Goal: Find specific page/section: Find specific page/section

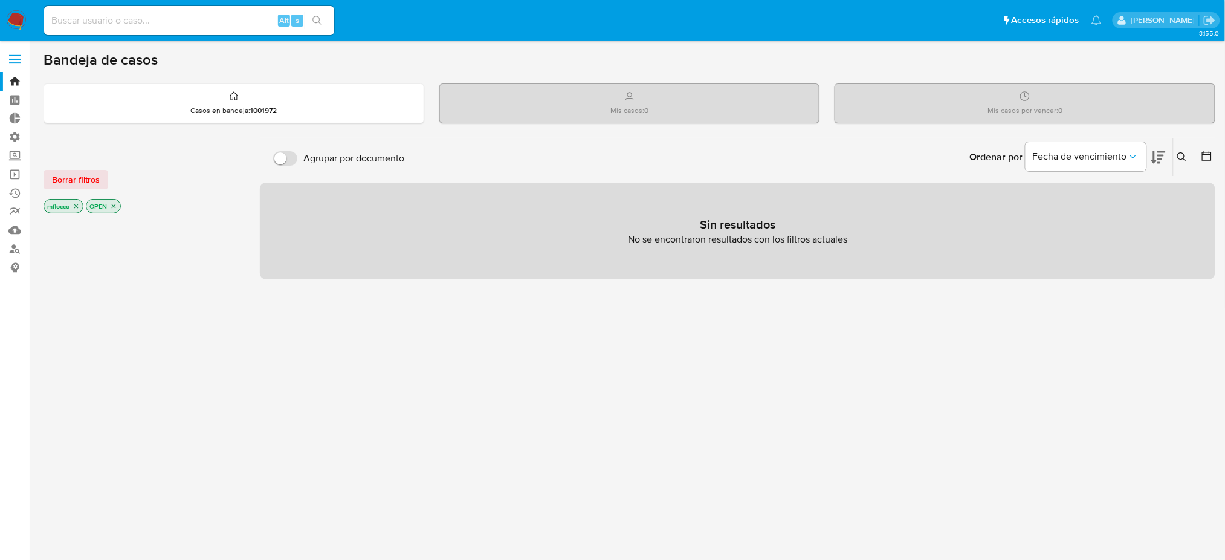
click at [119, 16] on input at bounding box center [189, 21] width 290 height 16
paste input "17269007"
type input "17269007"
click at [320, 16] on icon "search-icon" at bounding box center [317, 21] width 10 height 10
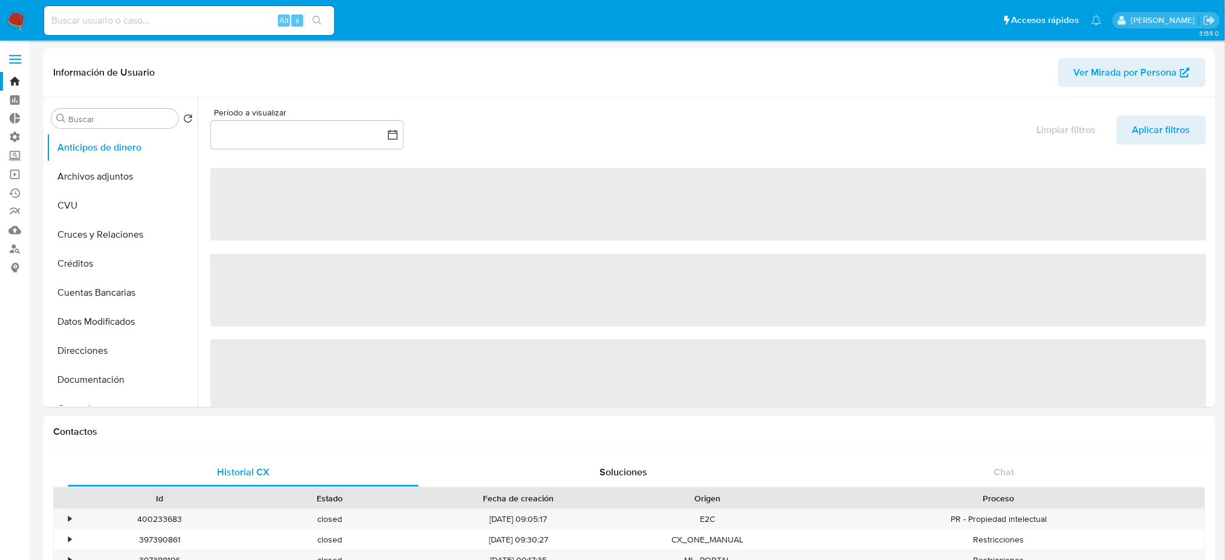
select select "10"
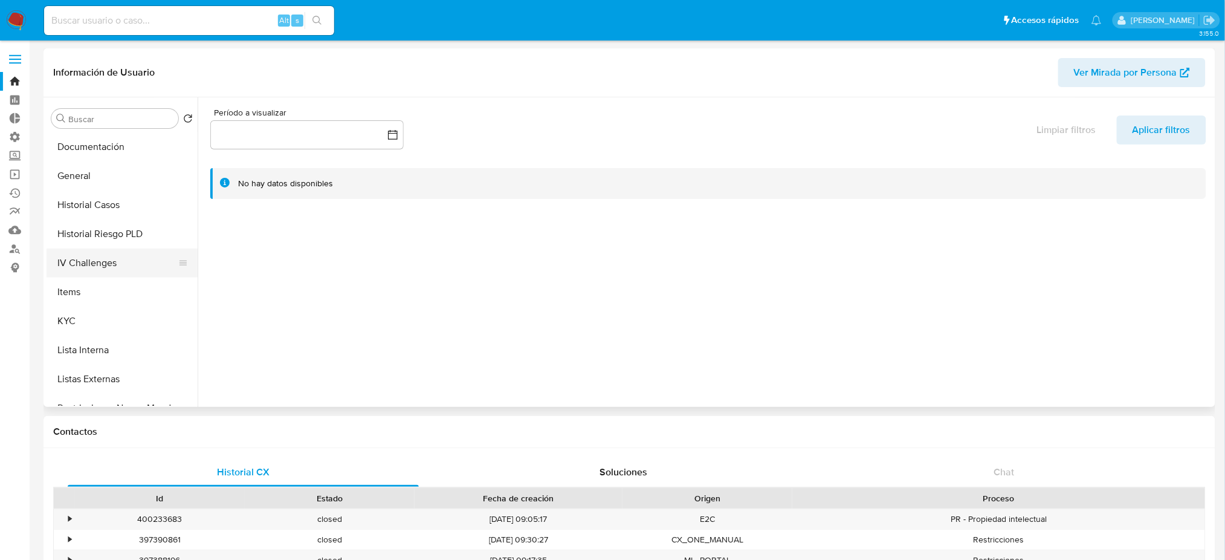
scroll to position [242, 0]
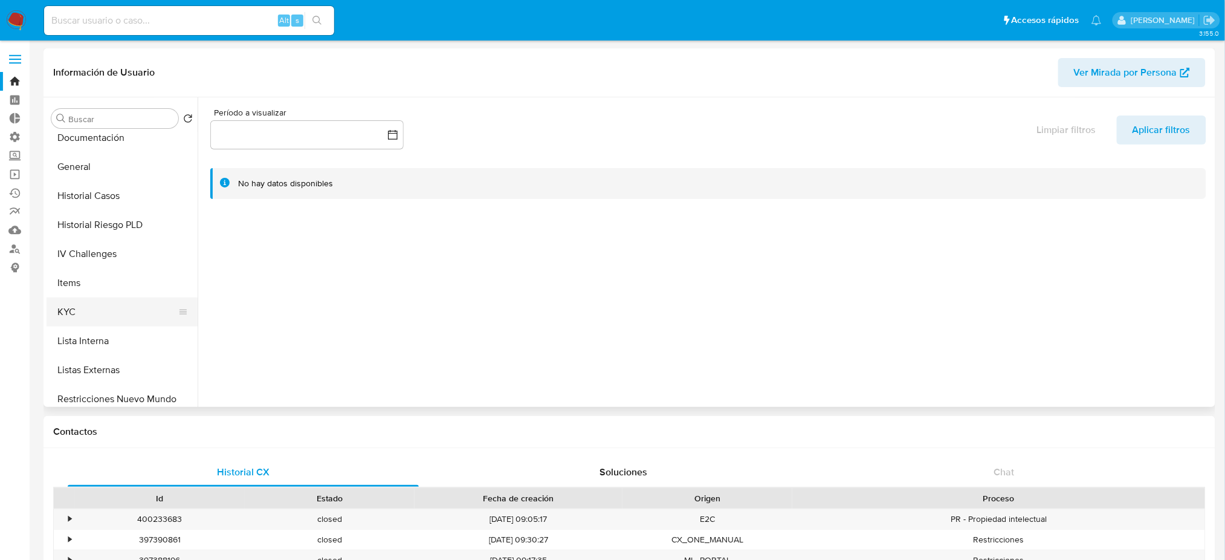
click at [112, 306] on button "KYC" at bounding box center [117, 311] width 141 height 29
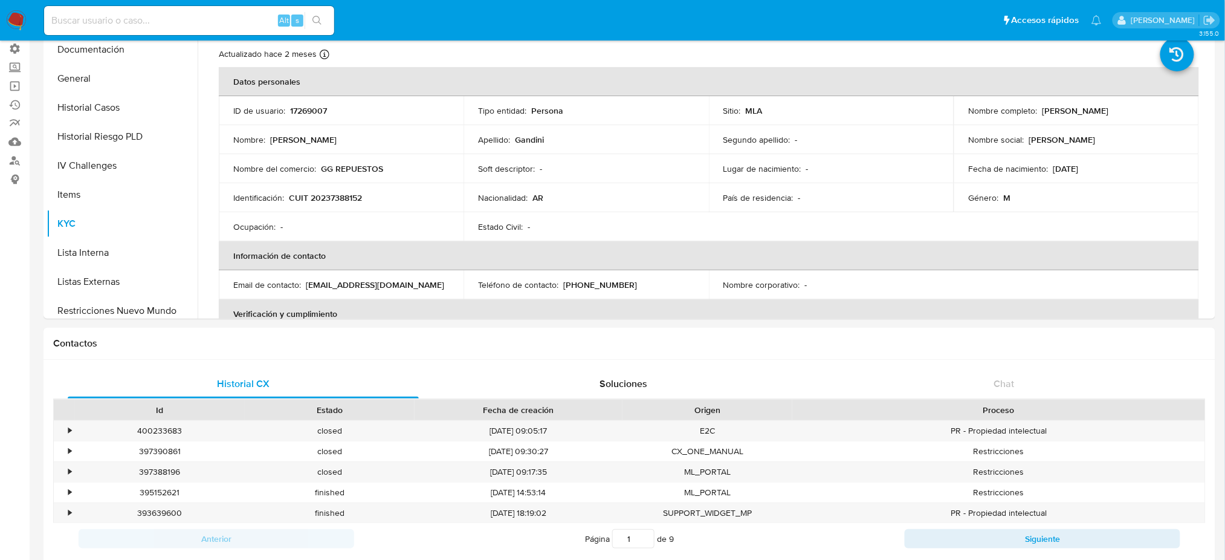
scroll to position [0, 0]
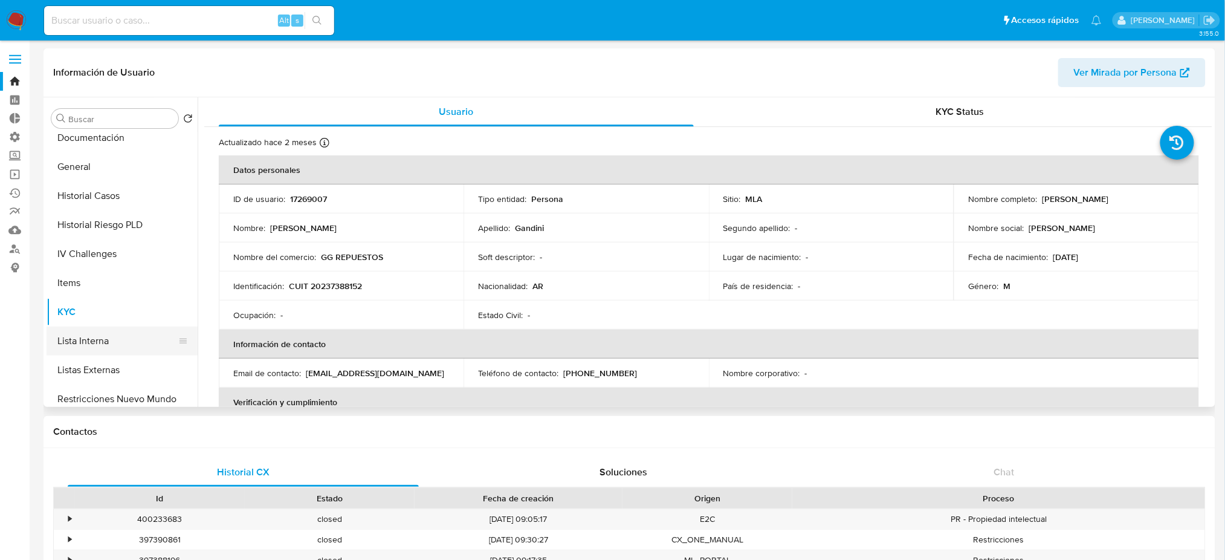
click at [123, 345] on button "Lista Interna" at bounding box center [117, 340] width 141 height 29
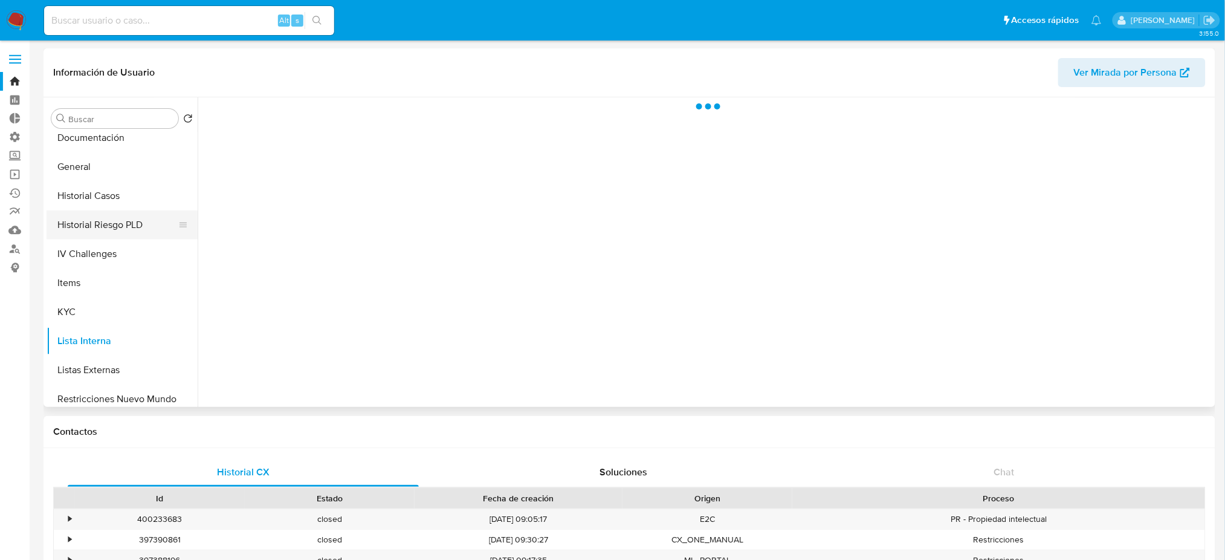
click at [107, 221] on button "Historial Riesgo PLD" at bounding box center [117, 224] width 141 height 29
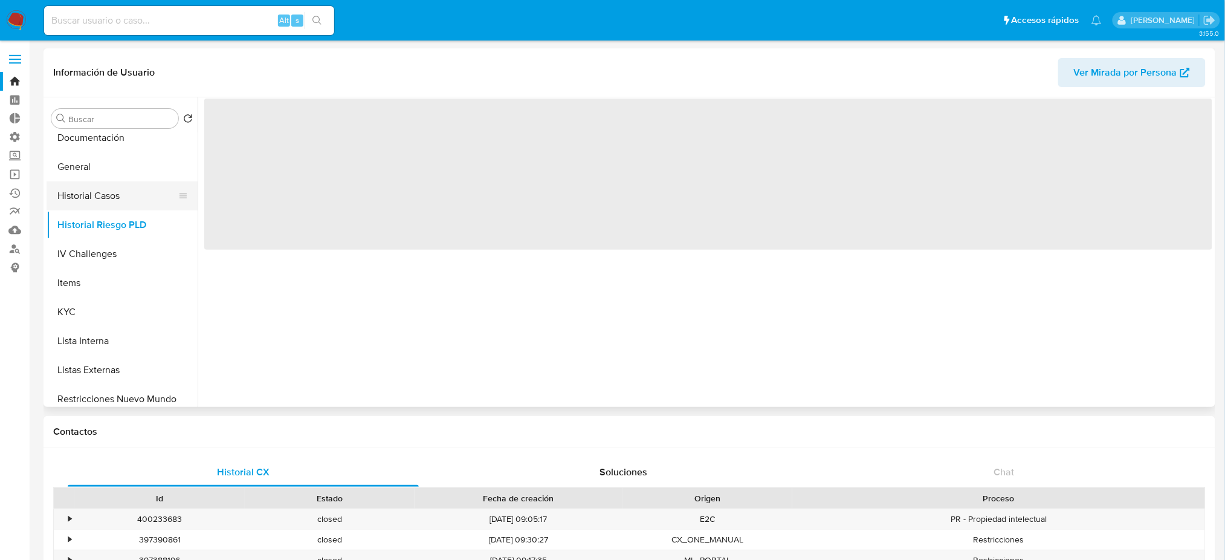
click at [102, 192] on button "Historial Casos" at bounding box center [117, 195] width 141 height 29
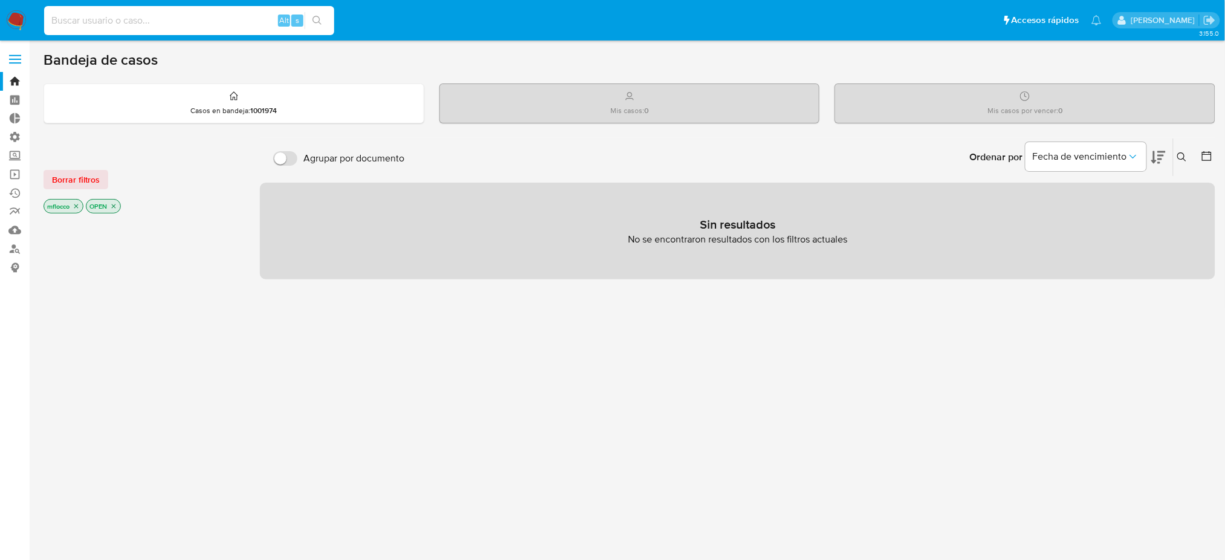
click at [155, 17] on input at bounding box center [189, 21] width 290 height 16
paste input "161997019"
type input "161997019"
click at [322, 22] on icon "search-icon" at bounding box center [317, 21] width 10 height 10
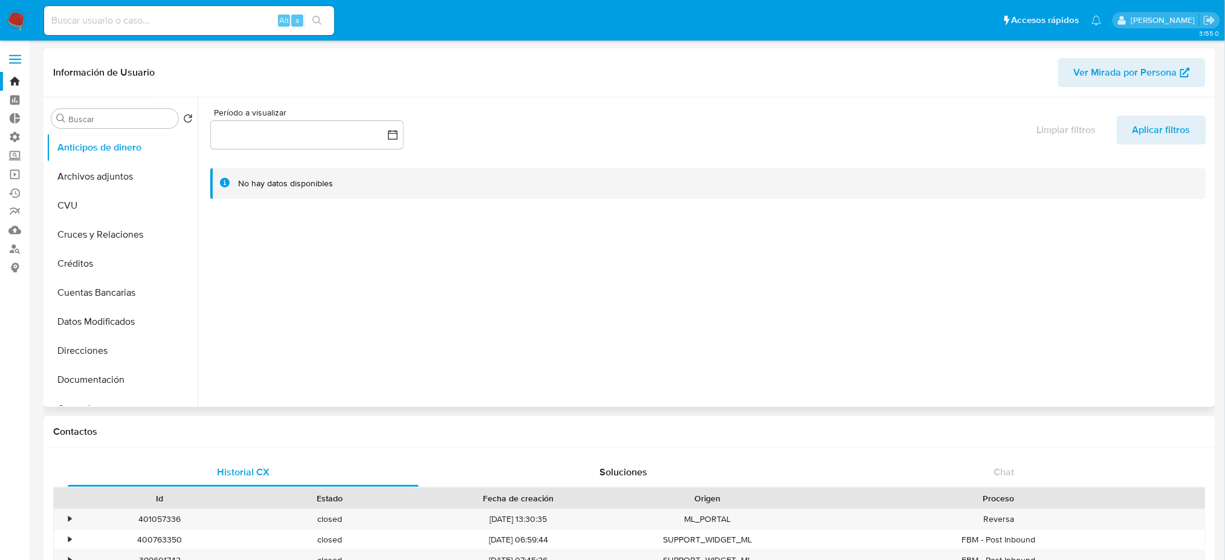
select select "10"
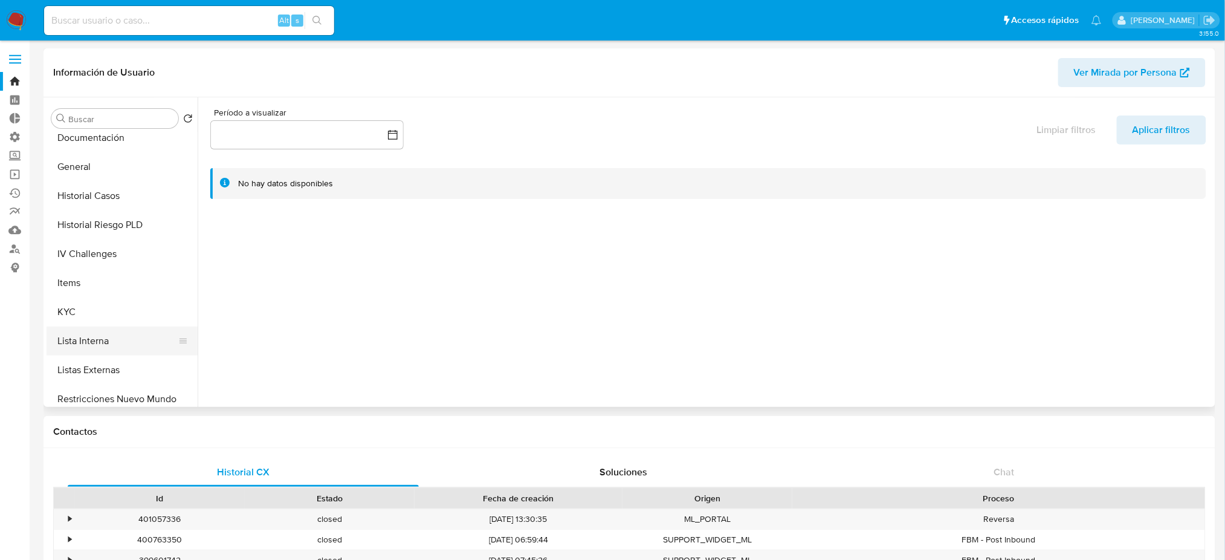
click at [144, 348] on button "Lista Interna" at bounding box center [117, 340] width 141 height 29
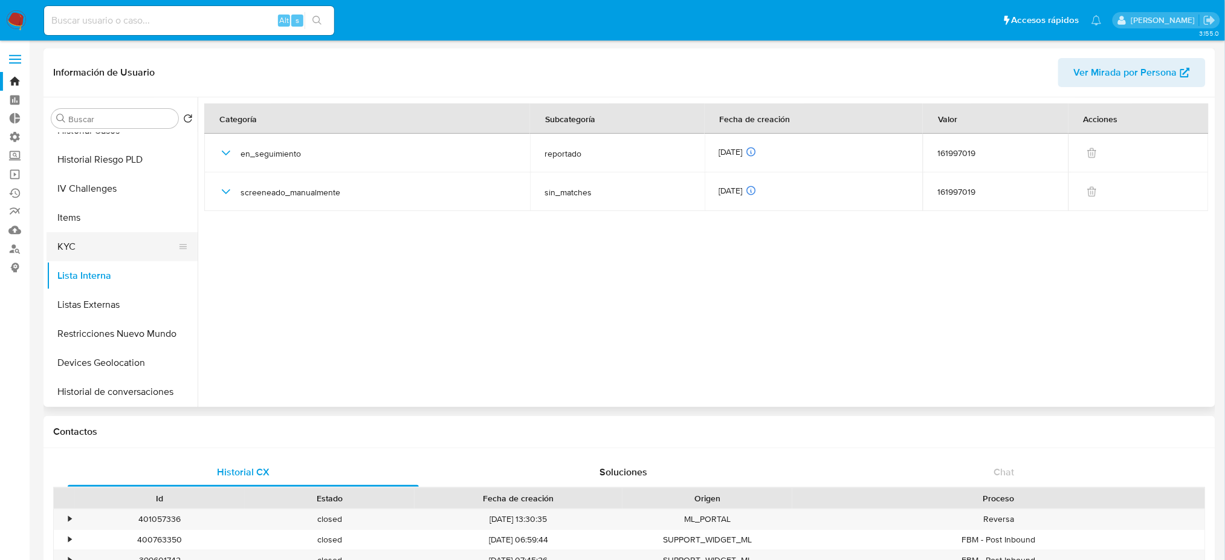
scroll to position [403, 0]
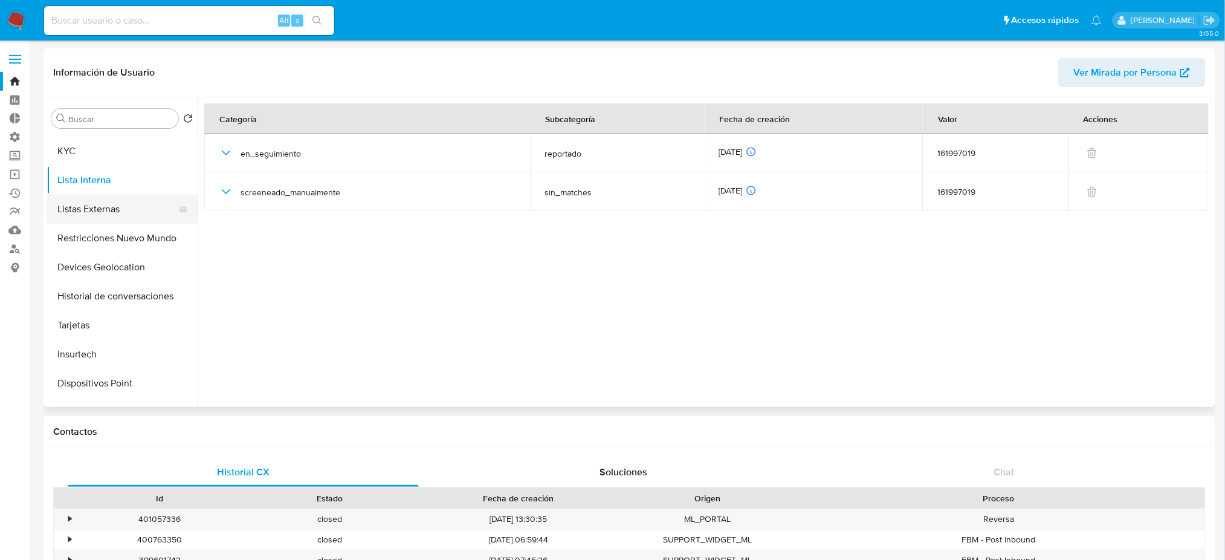
click at [118, 199] on button "Listas Externas" at bounding box center [117, 209] width 141 height 29
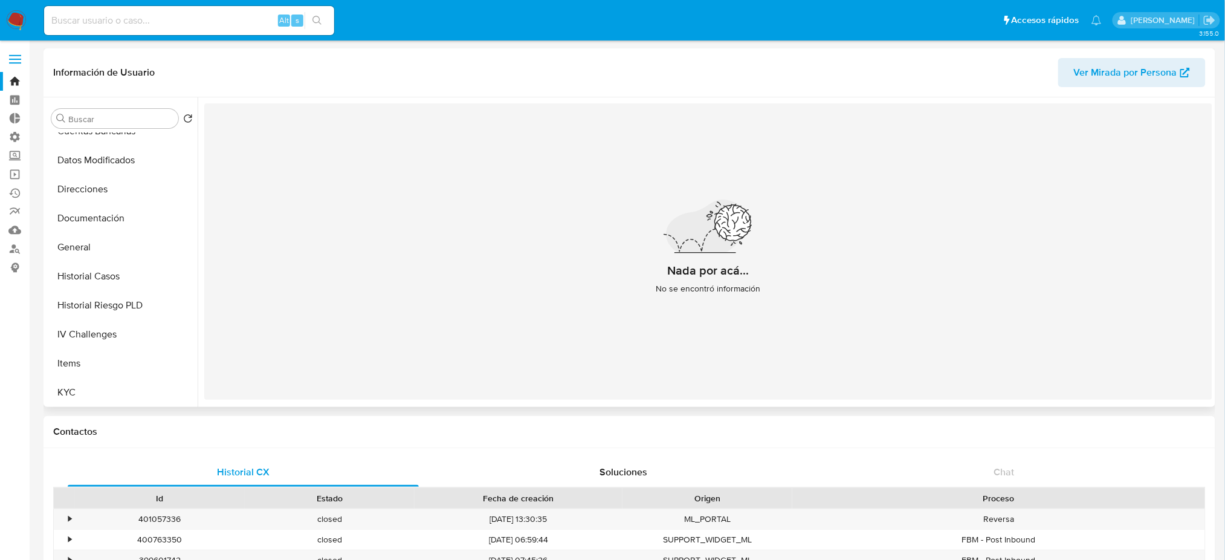
scroll to position [161, 0]
click at [136, 373] on button "Items" at bounding box center [117, 363] width 141 height 29
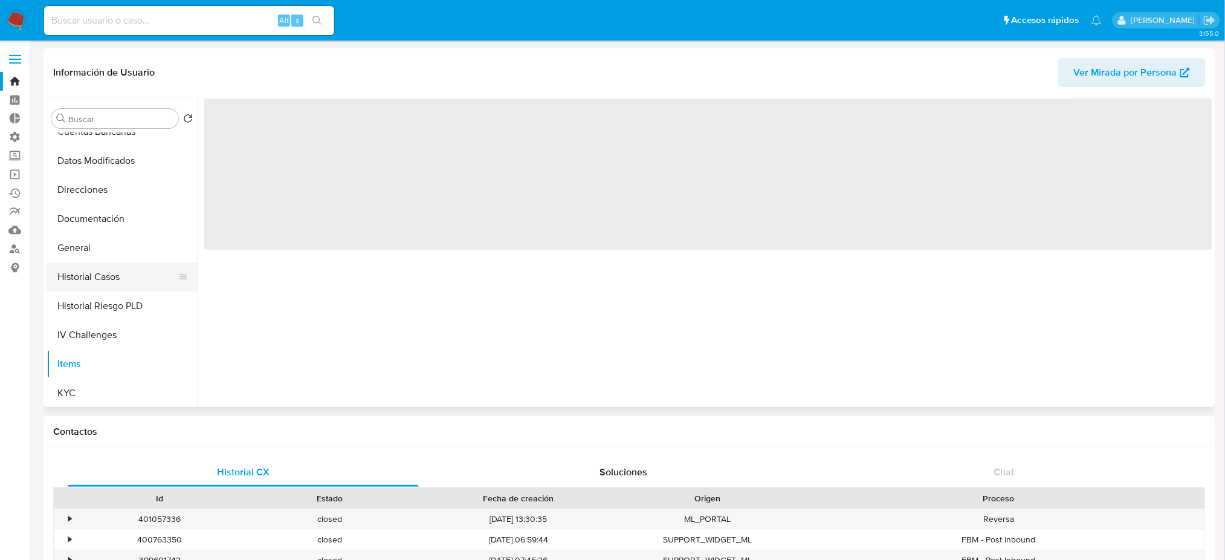
click at [116, 285] on button "Historial Casos" at bounding box center [117, 276] width 141 height 29
